Goal: Transaction & Acquisition: Subscribe to service/newsletter

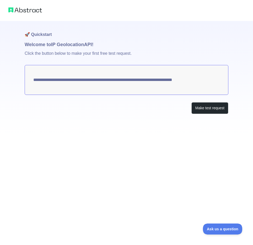
click at [85, 79] on textarea "**********" at bounding box center [127, 80] width 204 height 30
click at [206, 108] on button "Make test request" at bounding box center [209, 108] width 37 height 12
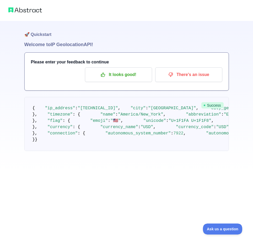
scroll to position [83, 0]
drag, startPoint x: 96, startPoint y: 119, endPoint x: 77, endPoint y: 120, distance: 19.4
copy code "- 74.1153"
drag, startPoint x: 90, startPoint y: 125, endPoint x: 74, endPoint y: 125, distance: 16.5
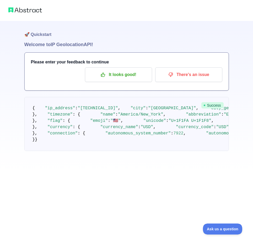
copy span "40.3909"
click at [106, 78] on p "It looks good!" at bounding box center [118, 74] width 59 height 9
